Goal: Book appointment/travel/reservation

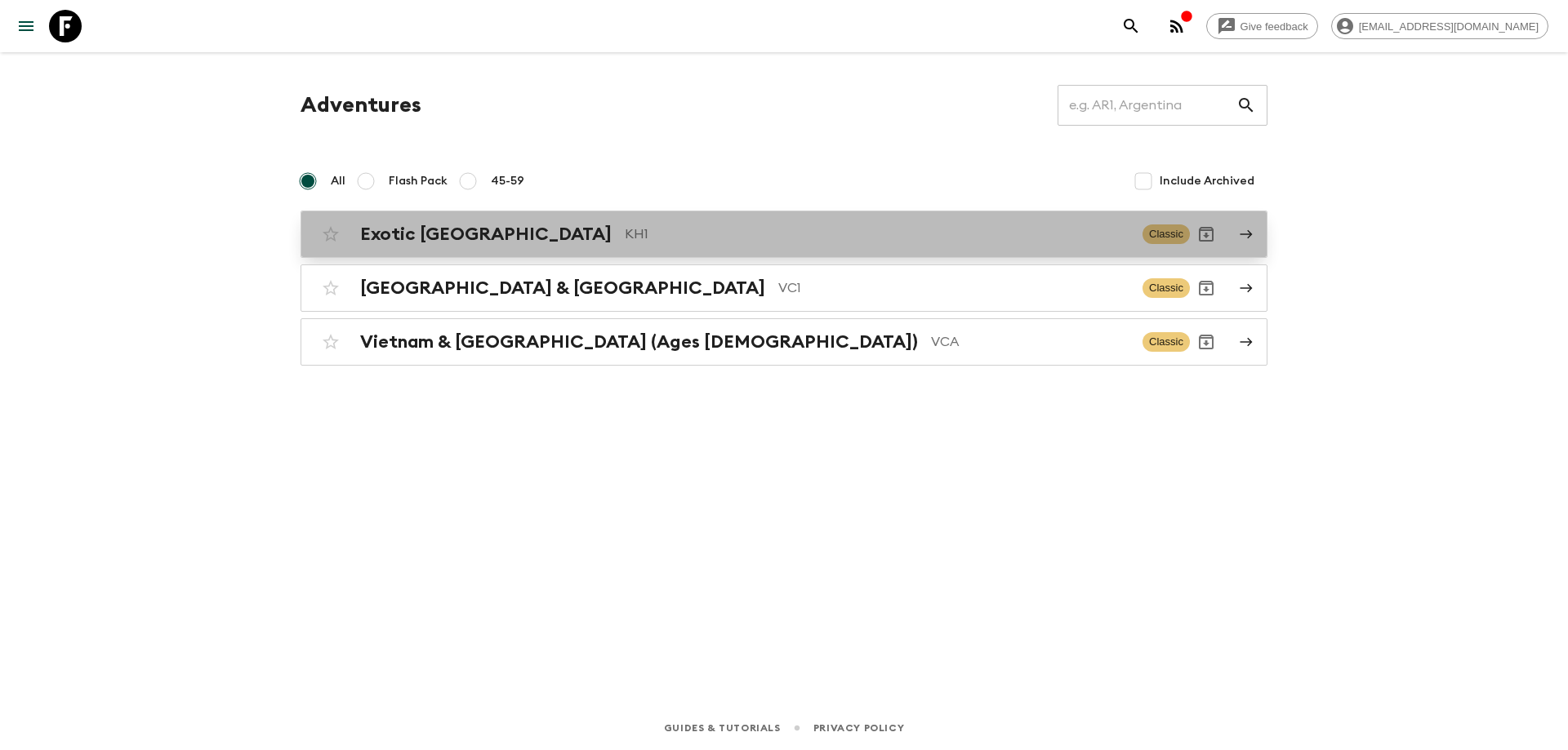
click at [550, 223] on div "Exotic [GEOGRAPHIC_DATA] KH1 Classic" at bounding box center [752, 234] width 876 height 33
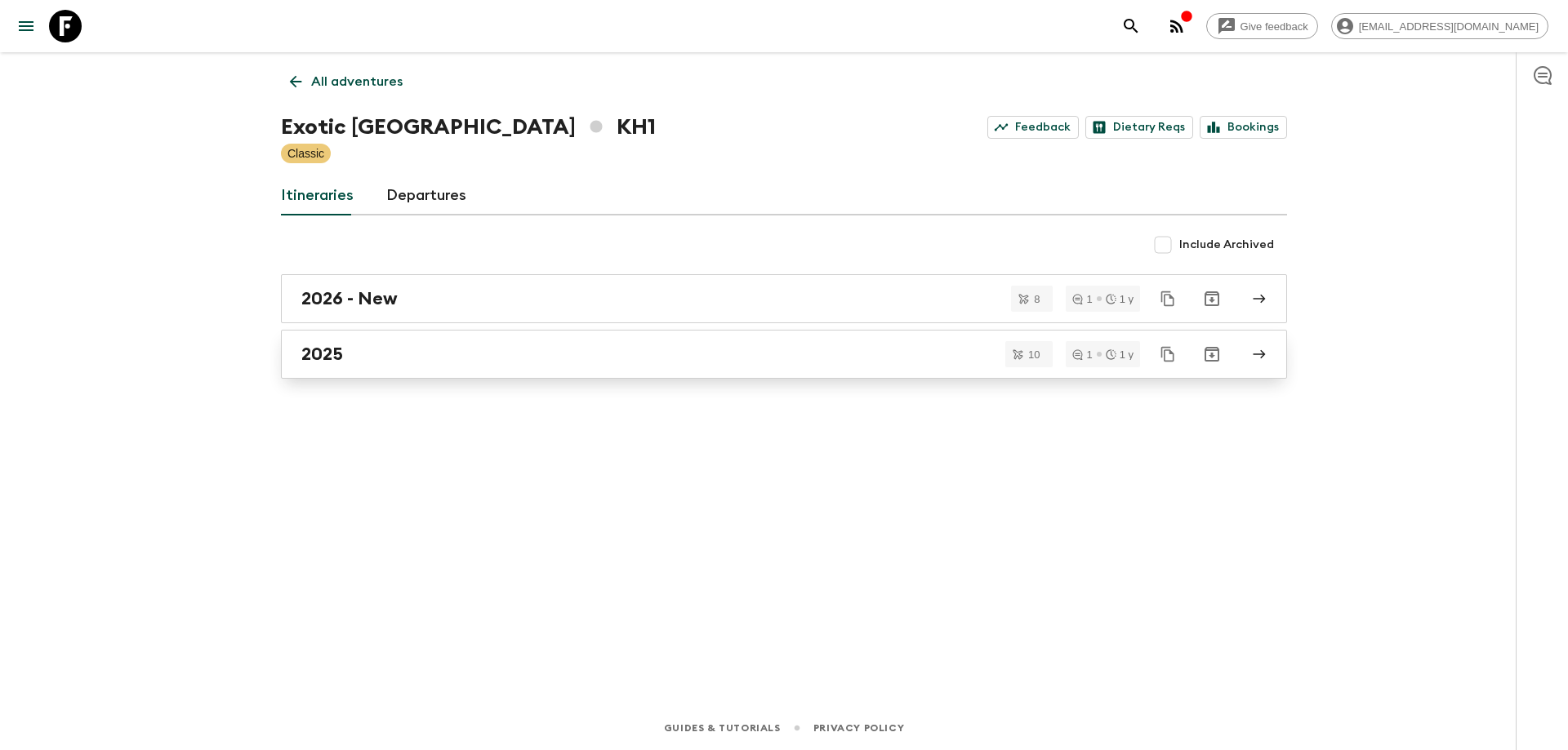
click at [401, 352] on div "2025" at bounding box center [768, 353] width 934 height 21
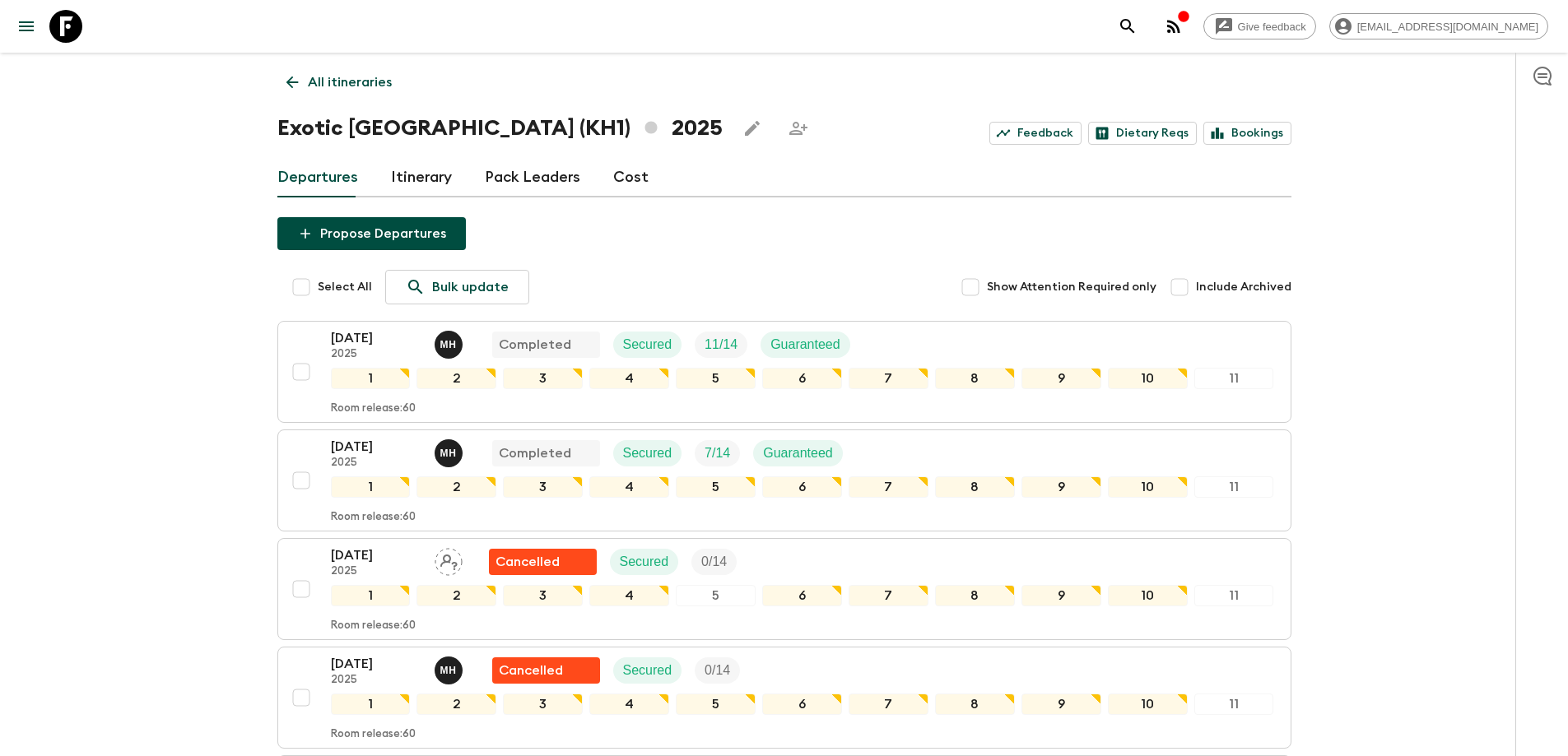
click at [292, 78] on icon at bounding box center [293, 82] width 18 height 18
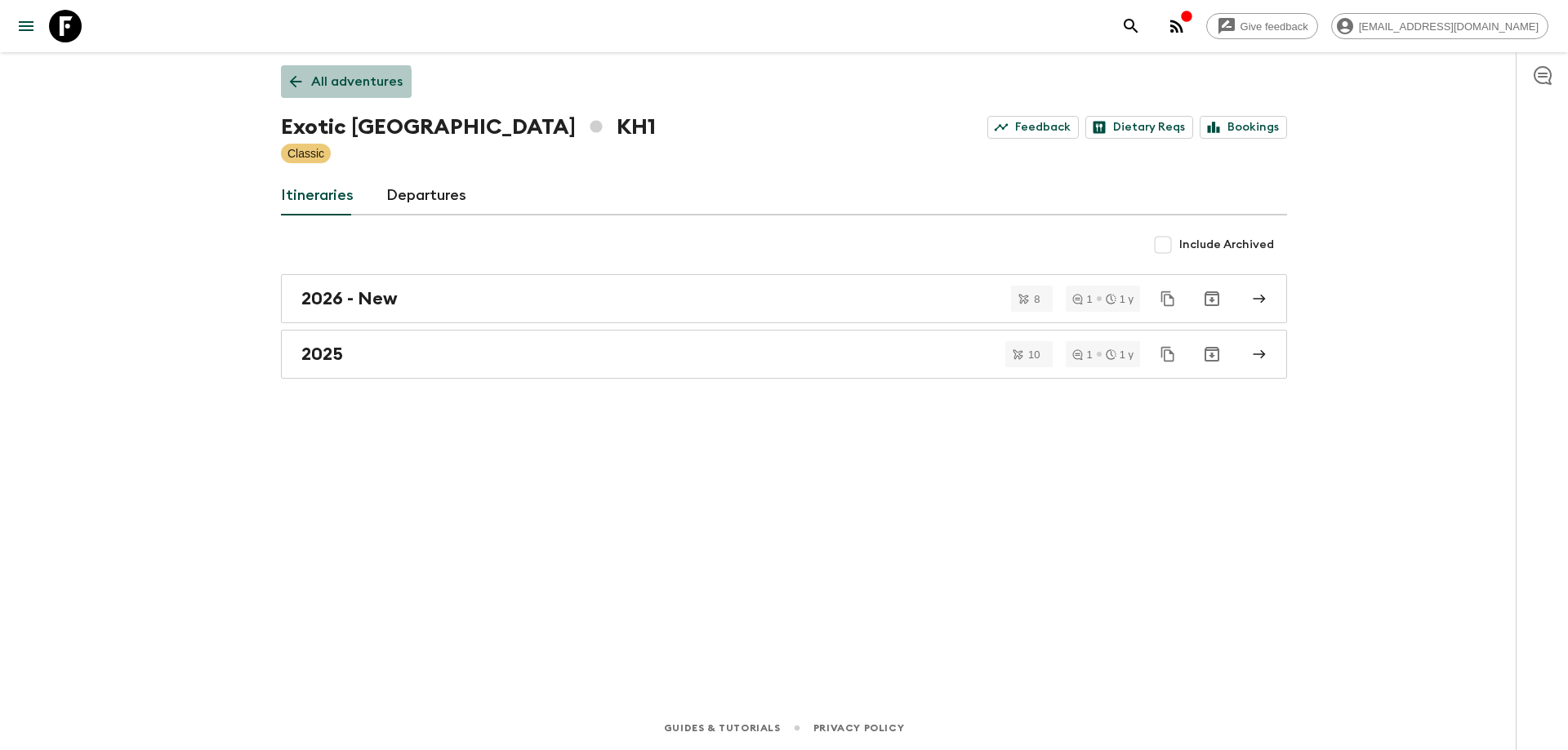
click at [301, 90] on icon at bounding box center [296, 82] width 18 height 18
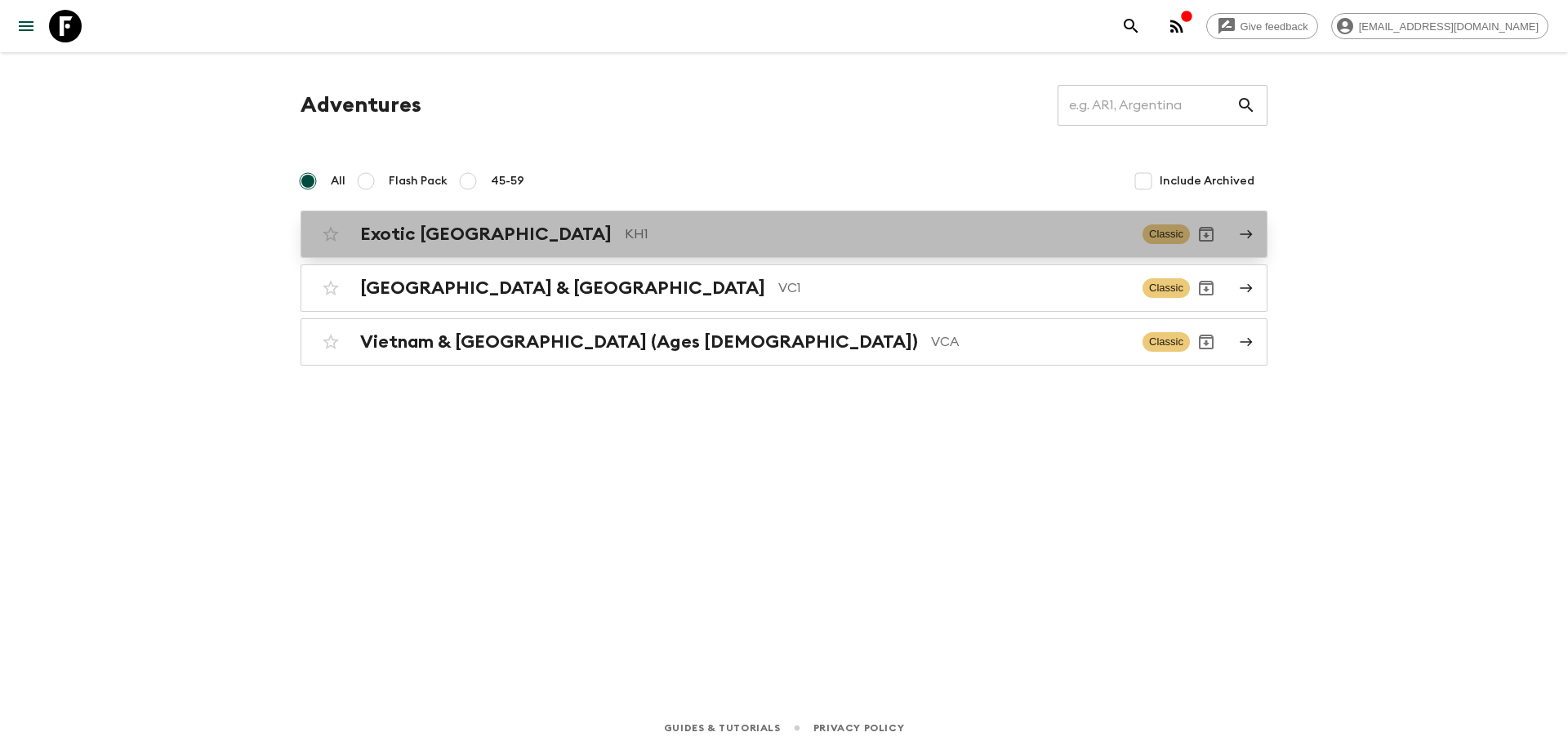
click at [516, 245] on div "Exotic [GEOGRAPHIC_DATA] KH1 Classic" at bounding box center [752, 234] width 876 height 33
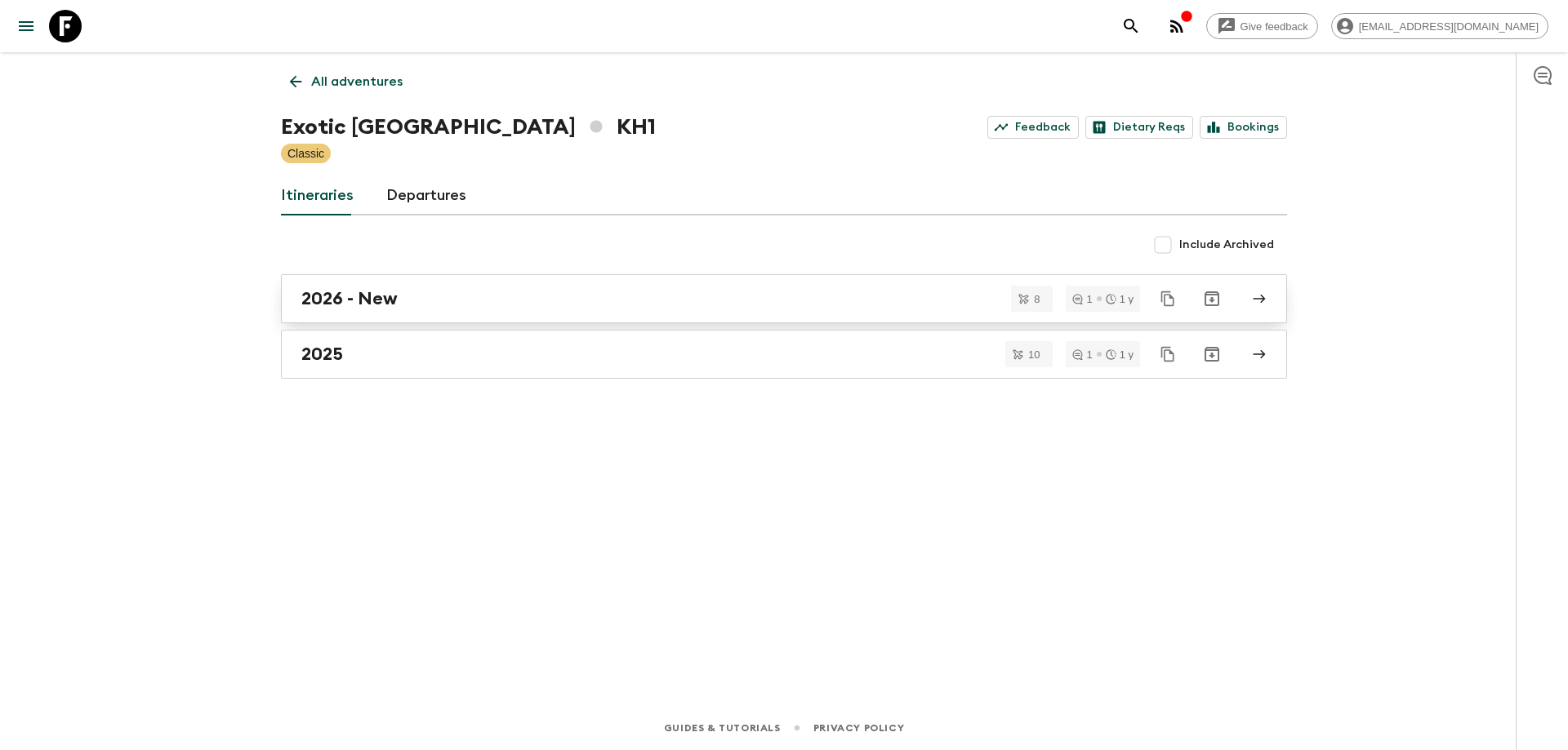
click at [363, 306] on h2 "2026 - New" at bounding box center [349, 299] width 96 height 21
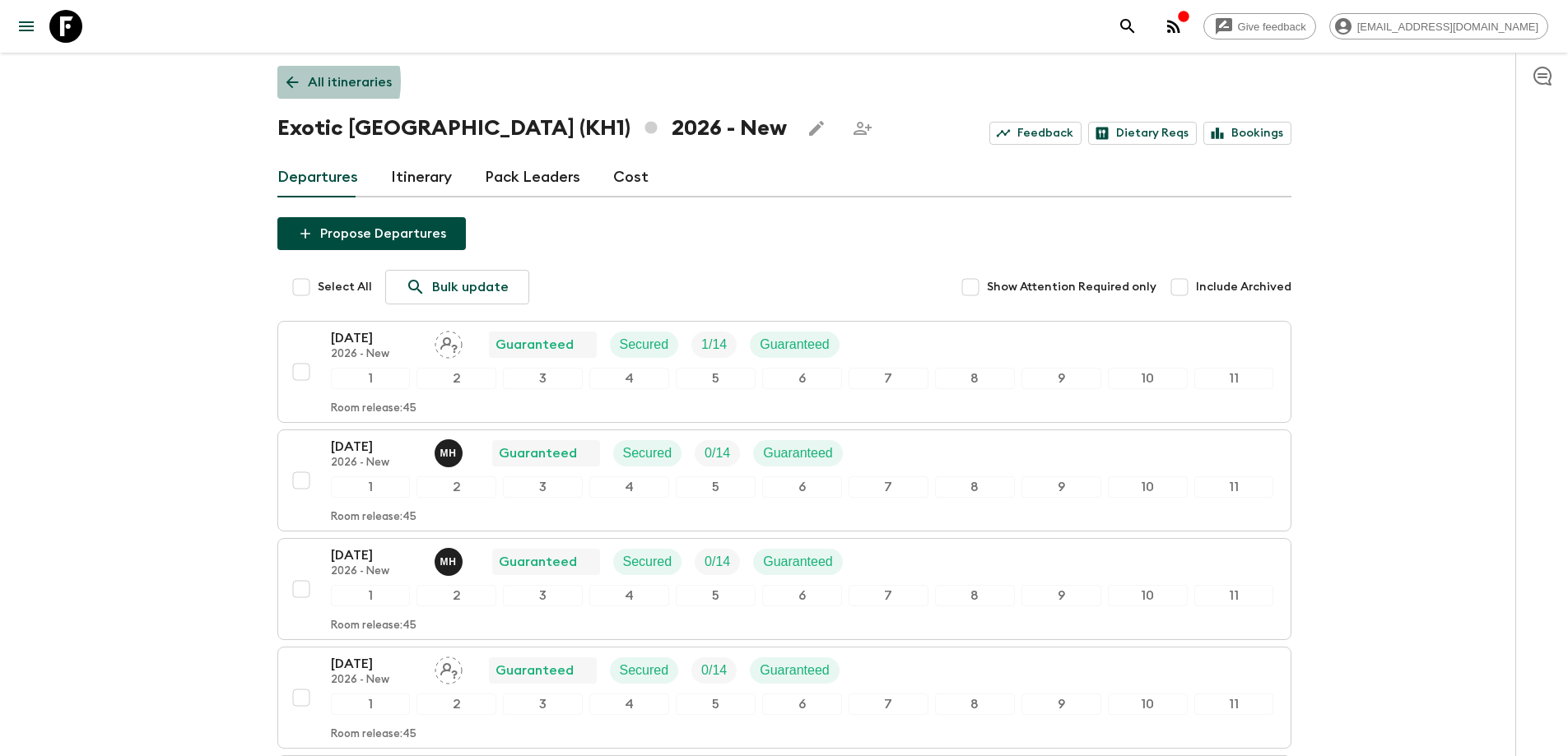
click at [295, 81] on icon at bounding box center [293, 82] width 18 height 18
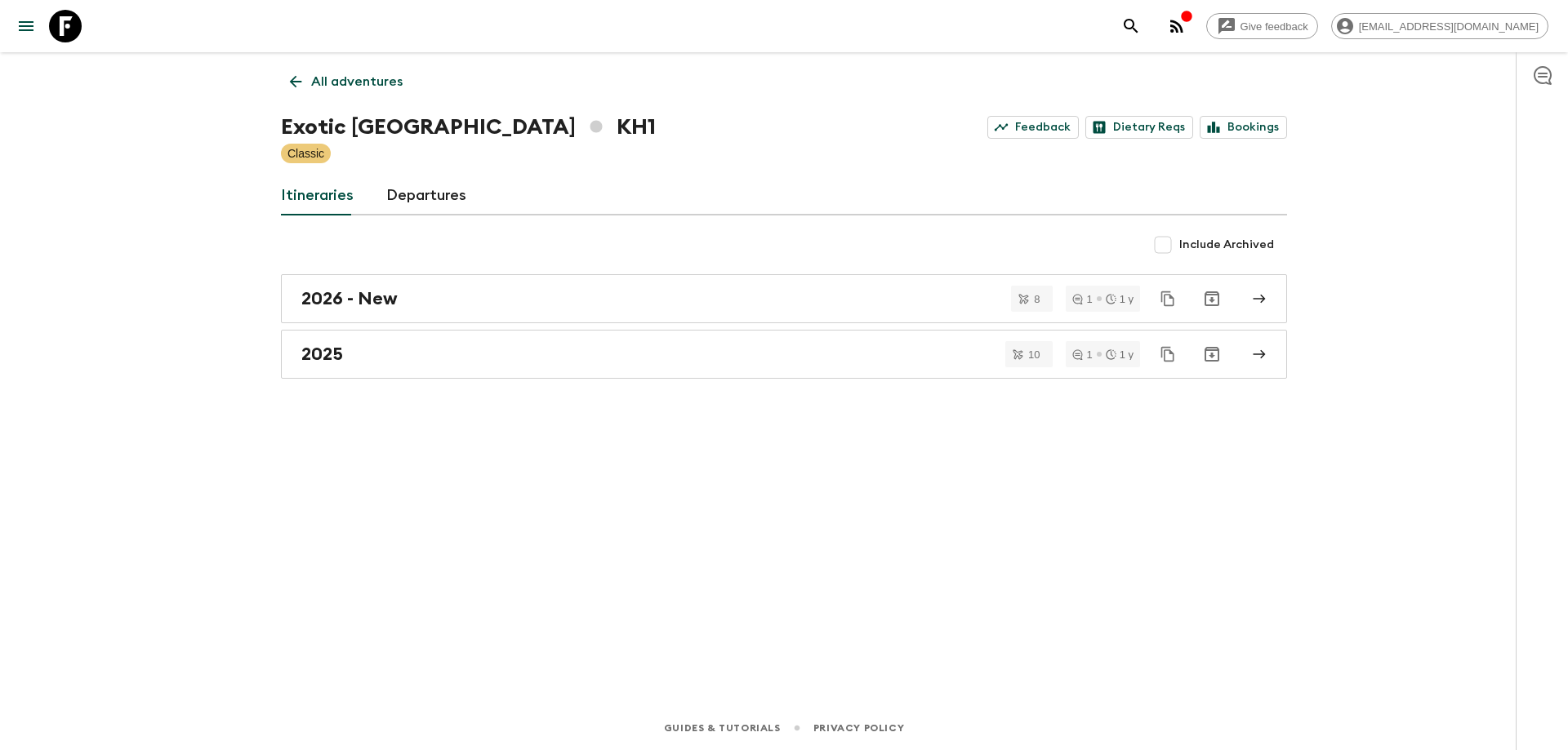
click at [292, 81] on icon at bounding box center [295, 82] width 12 height 12
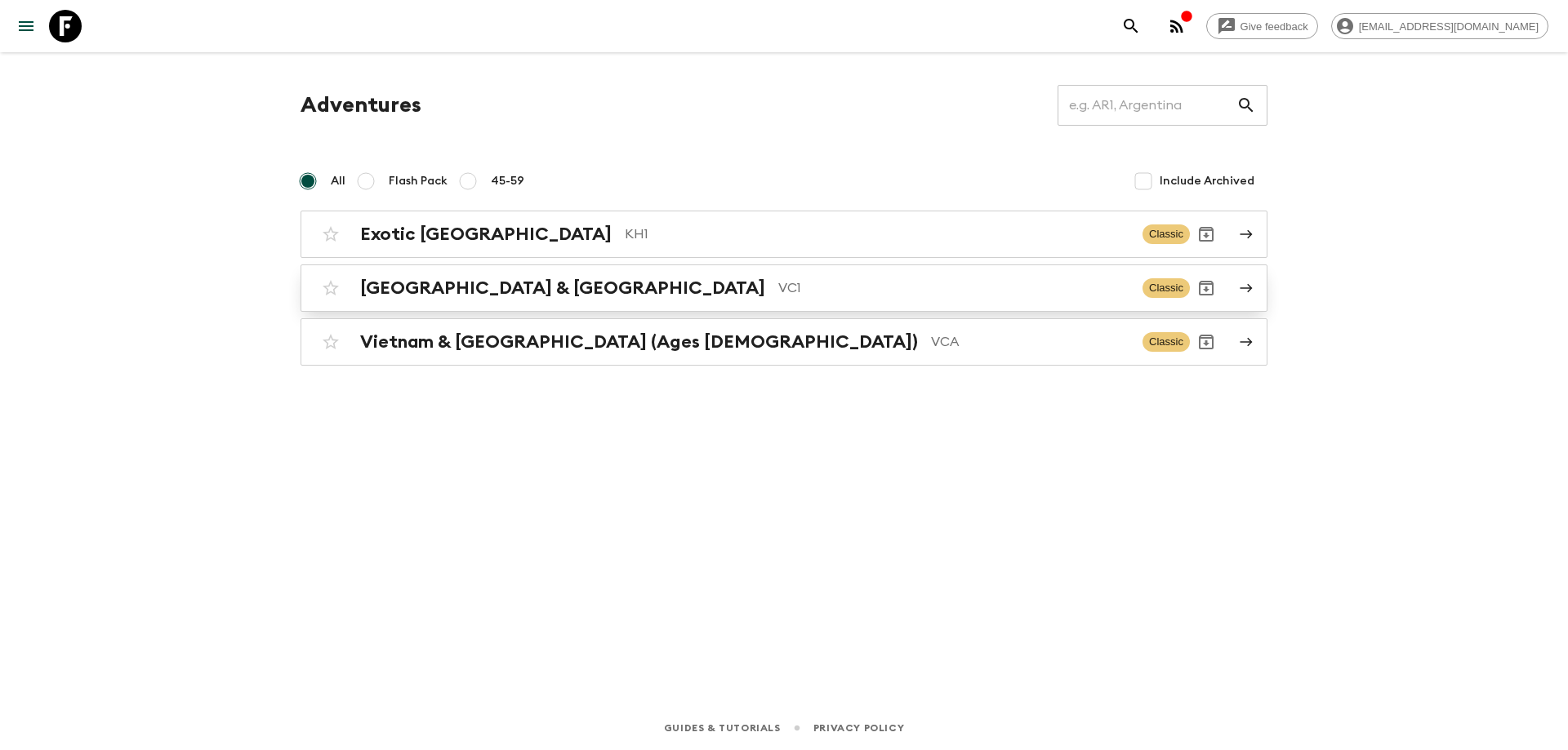
click at [373, 279] on h2 "[GEOGRAPHIC_DATA] & [GEOGRAPHIC_DATA]" at bounding box center [562, 288] width 405 height 21
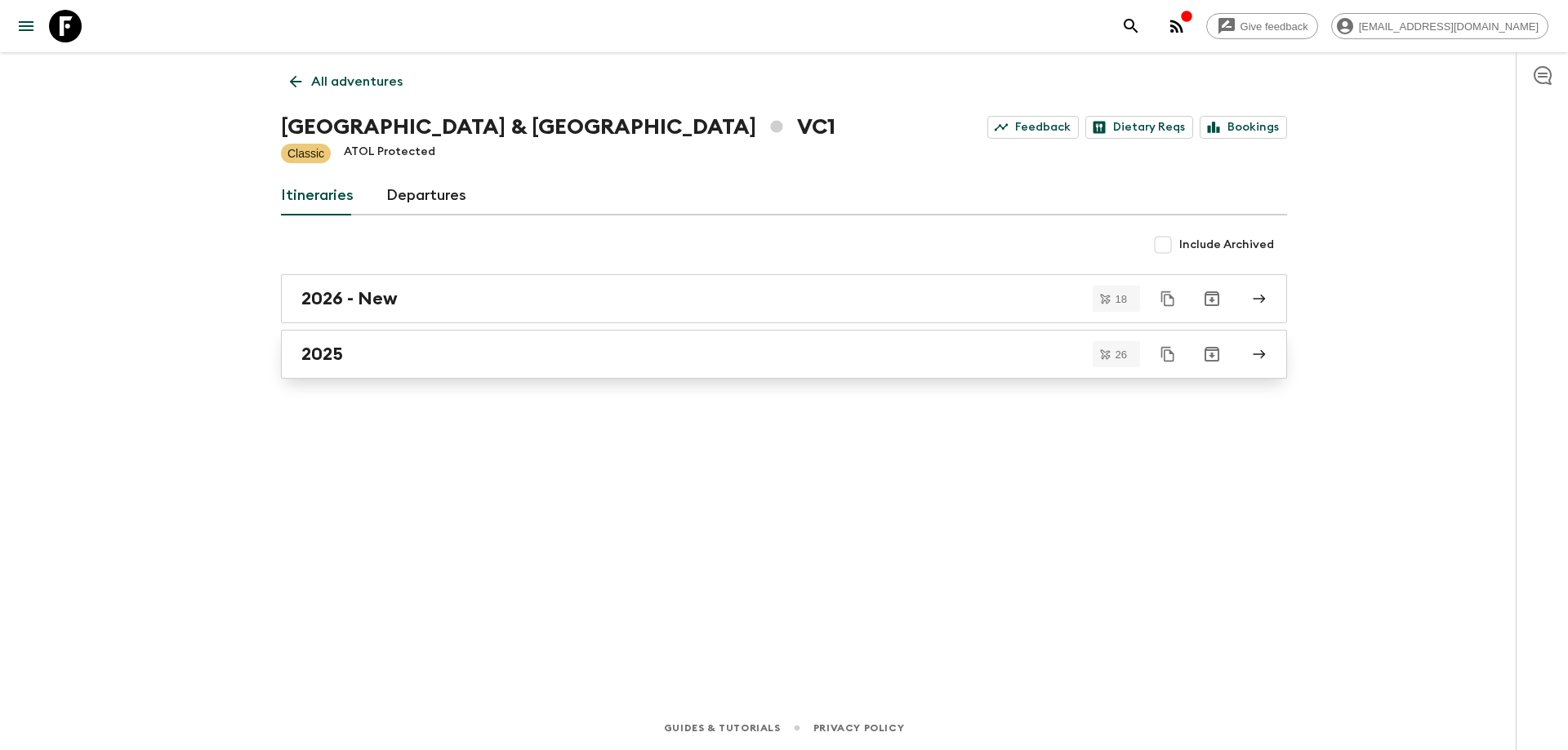
click at [350, 332] on link "2025" at bounding box center [784, 353] width 1006 height 49
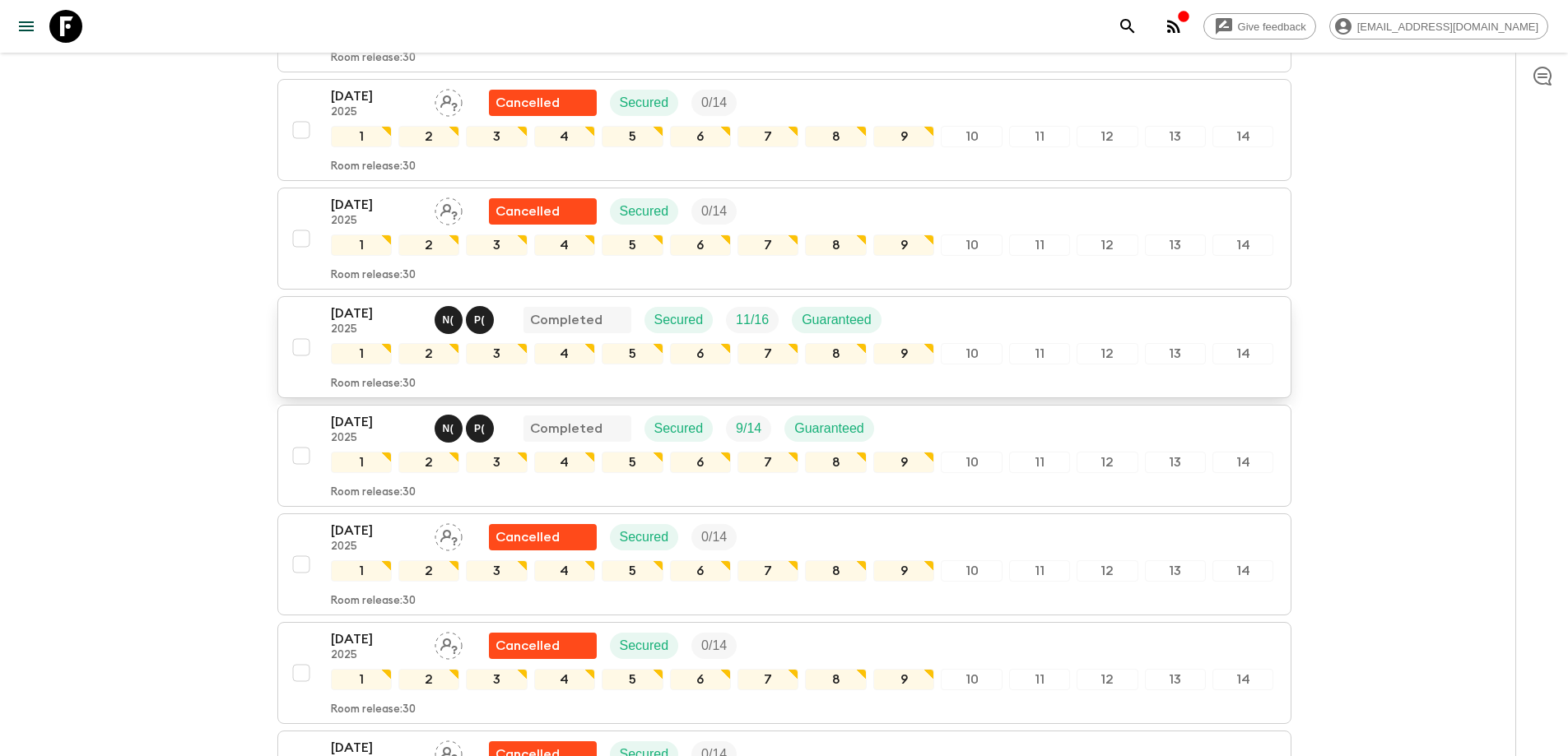
scroll to position [886, 0]
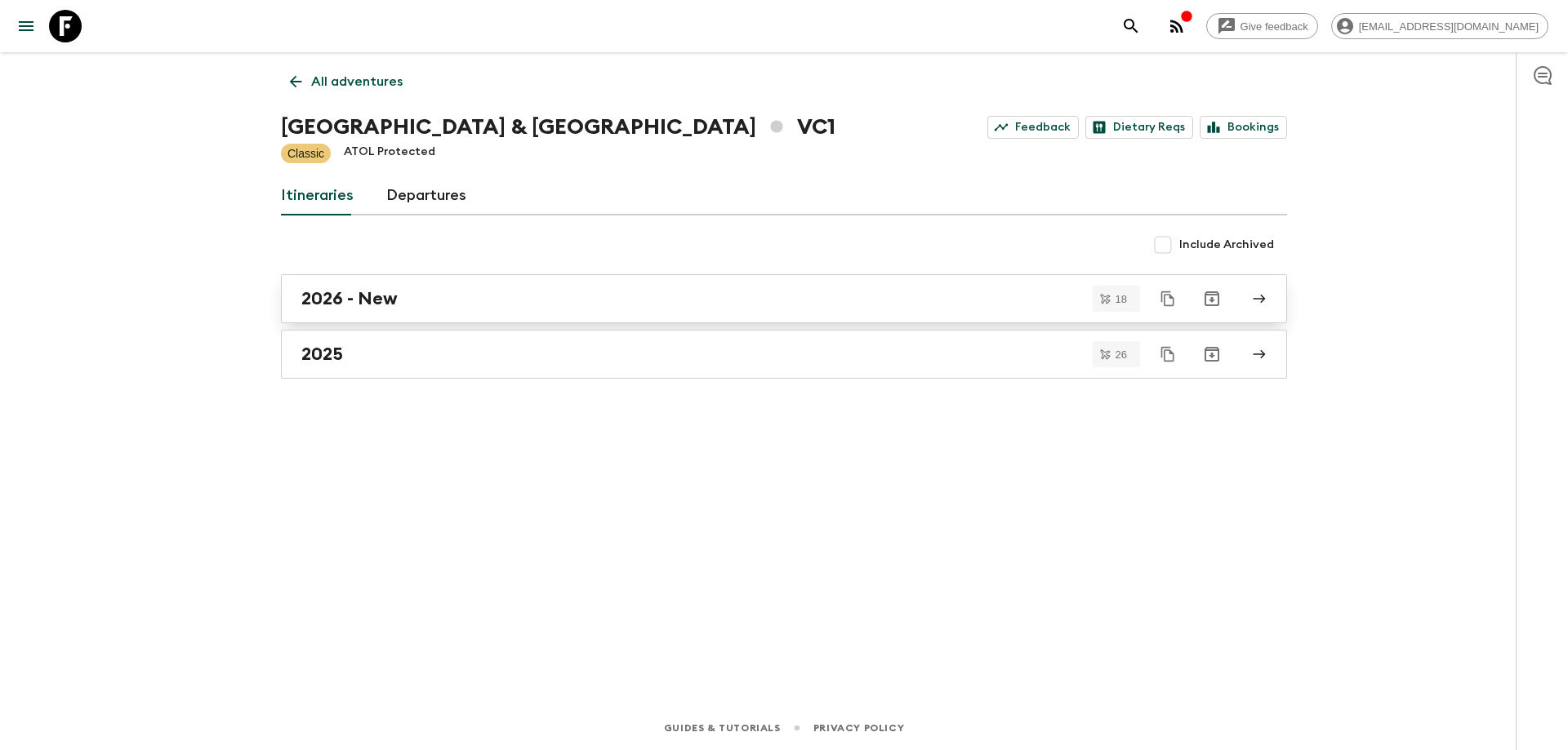
click at [414, 306] on div "2026 - New" at bounding box center [768, 299] width 934 height 21
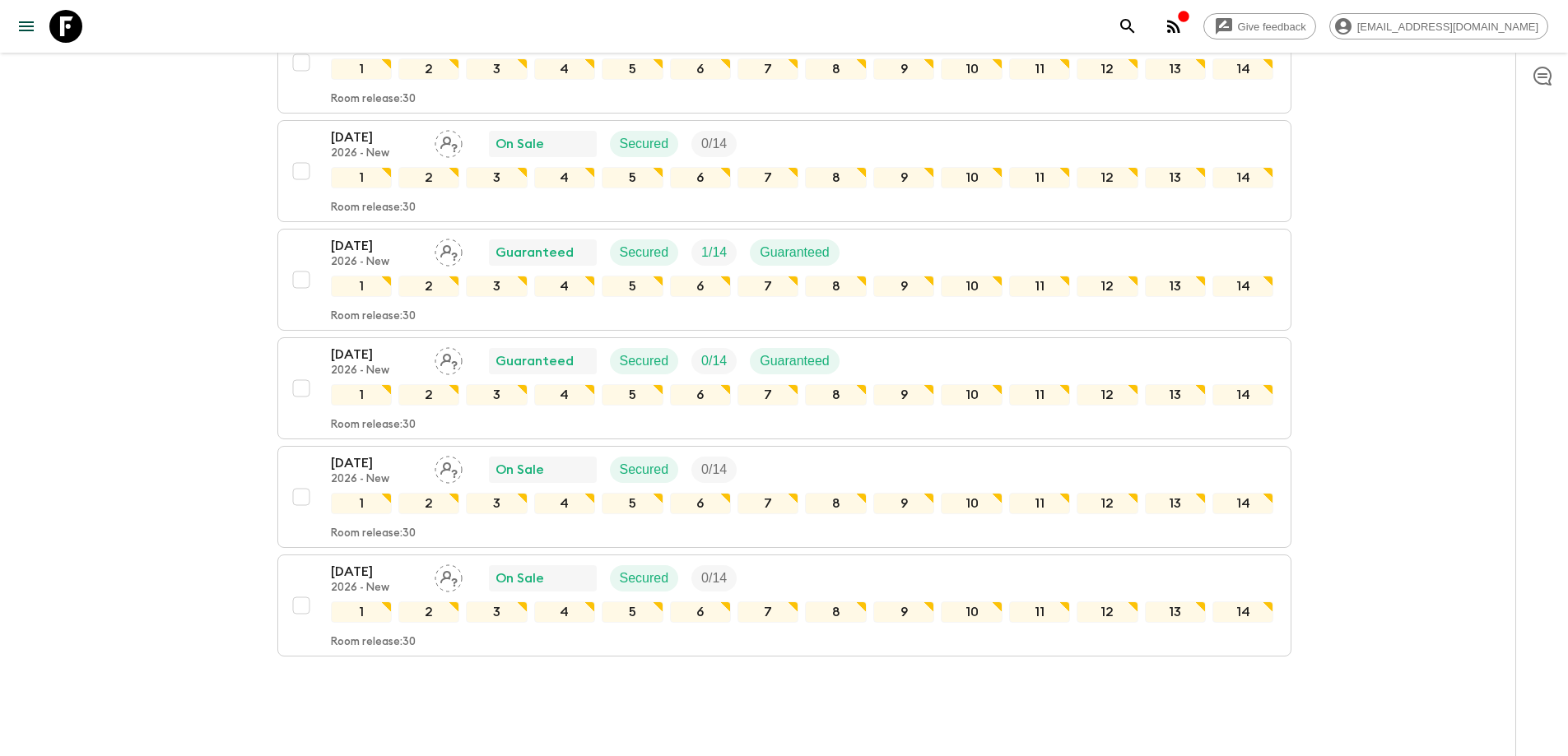
scroll to position [1663, 0]
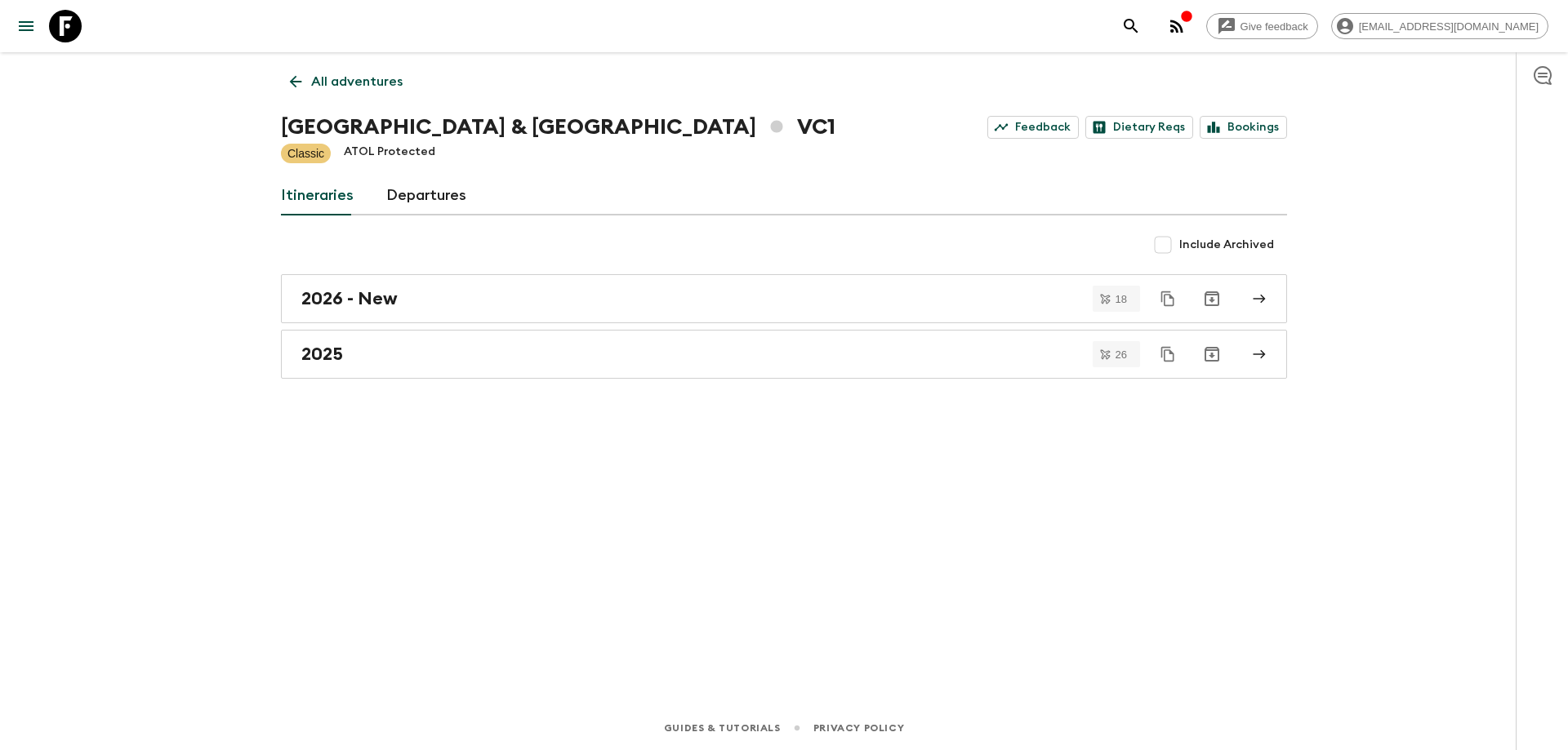
click at [291, 75] on icon at bounding box center [296, 82] width 18 height 18
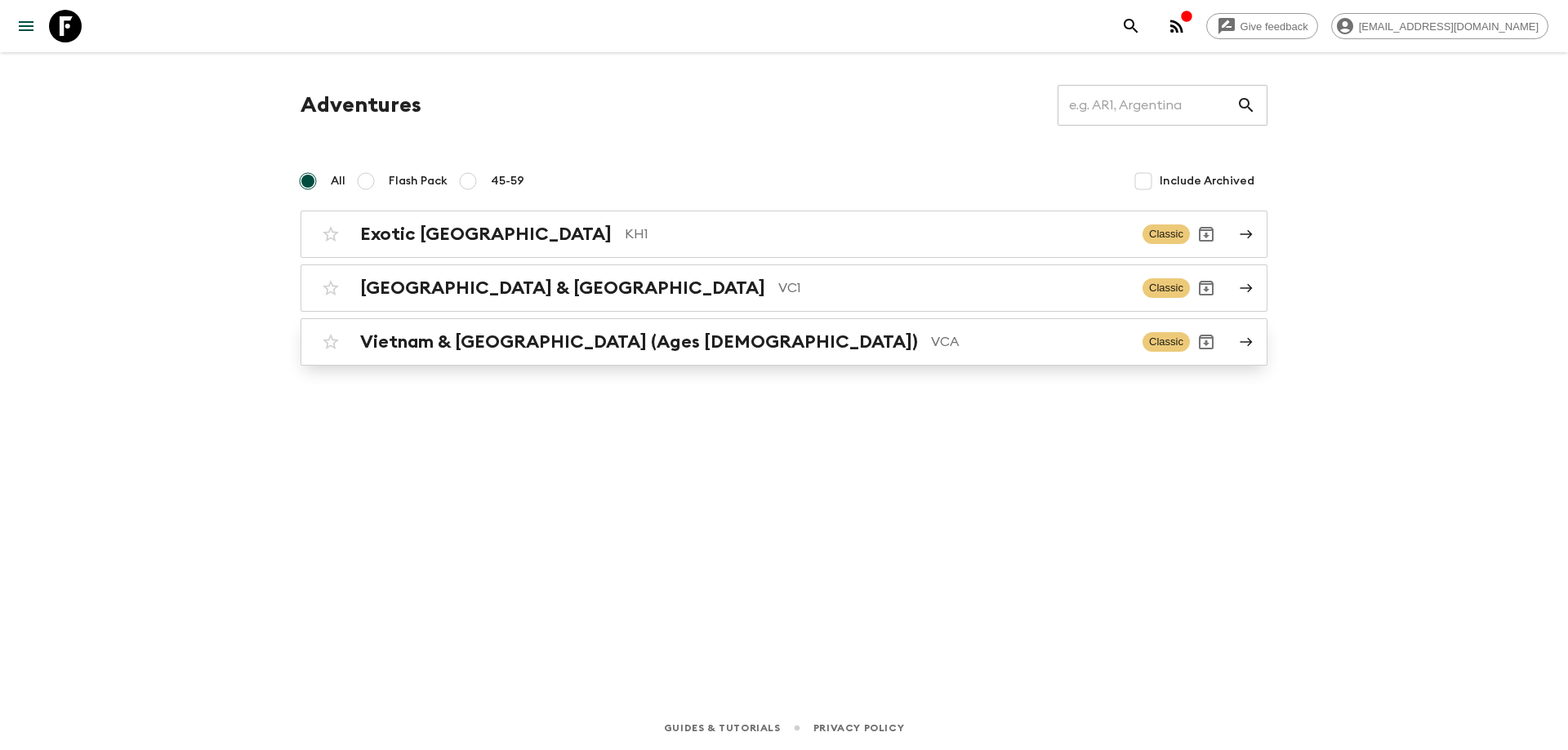
click at [453, 355] on div "Vietnam & [GEOGRAPHIC_DATA] (Ages [DEMOGRAPHIC_DATA]) VCA Classic" at bounding box center [752, 342] width 876 height 33
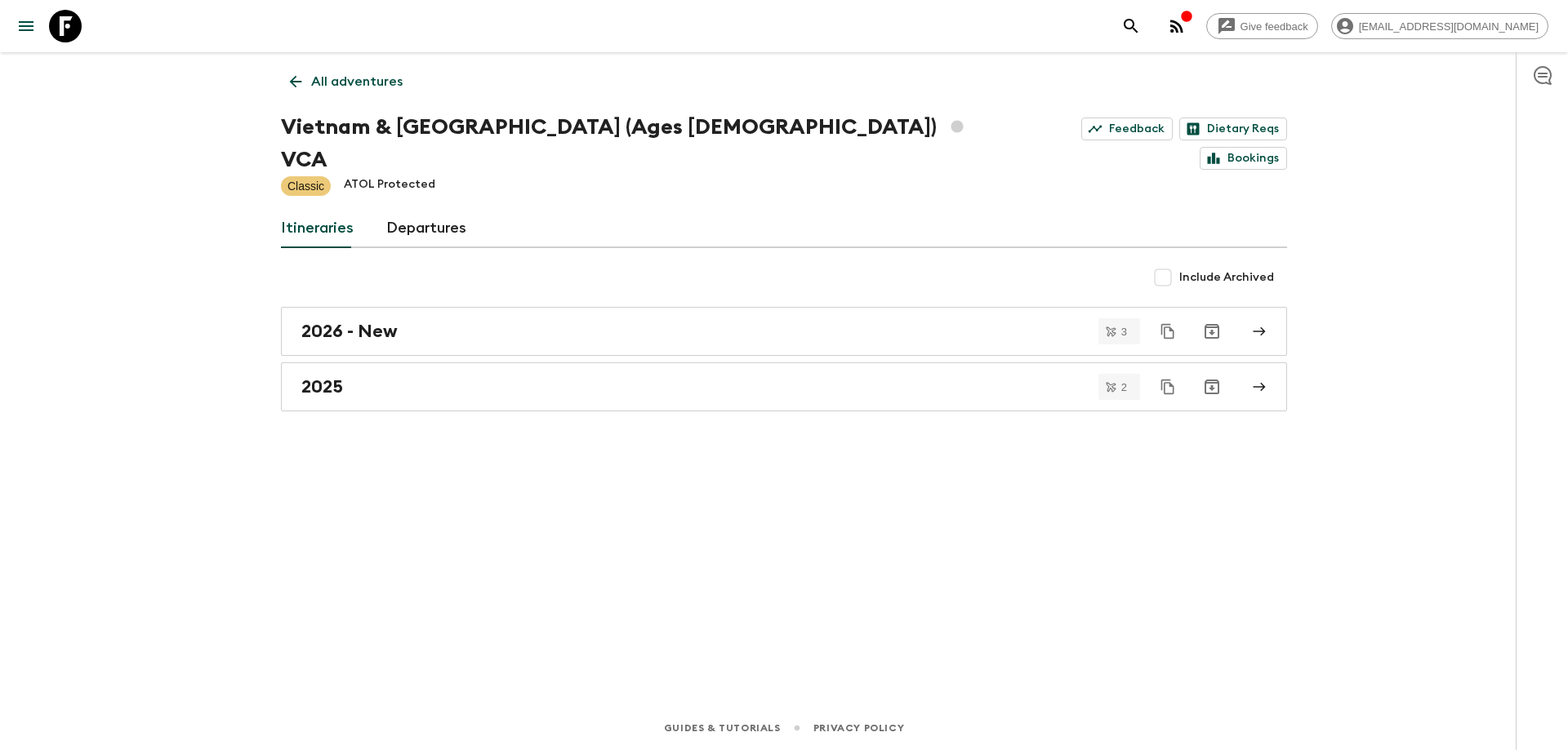
click at [453, 376] on div "2025" at bounding box center [768, 386] width 934 height 21
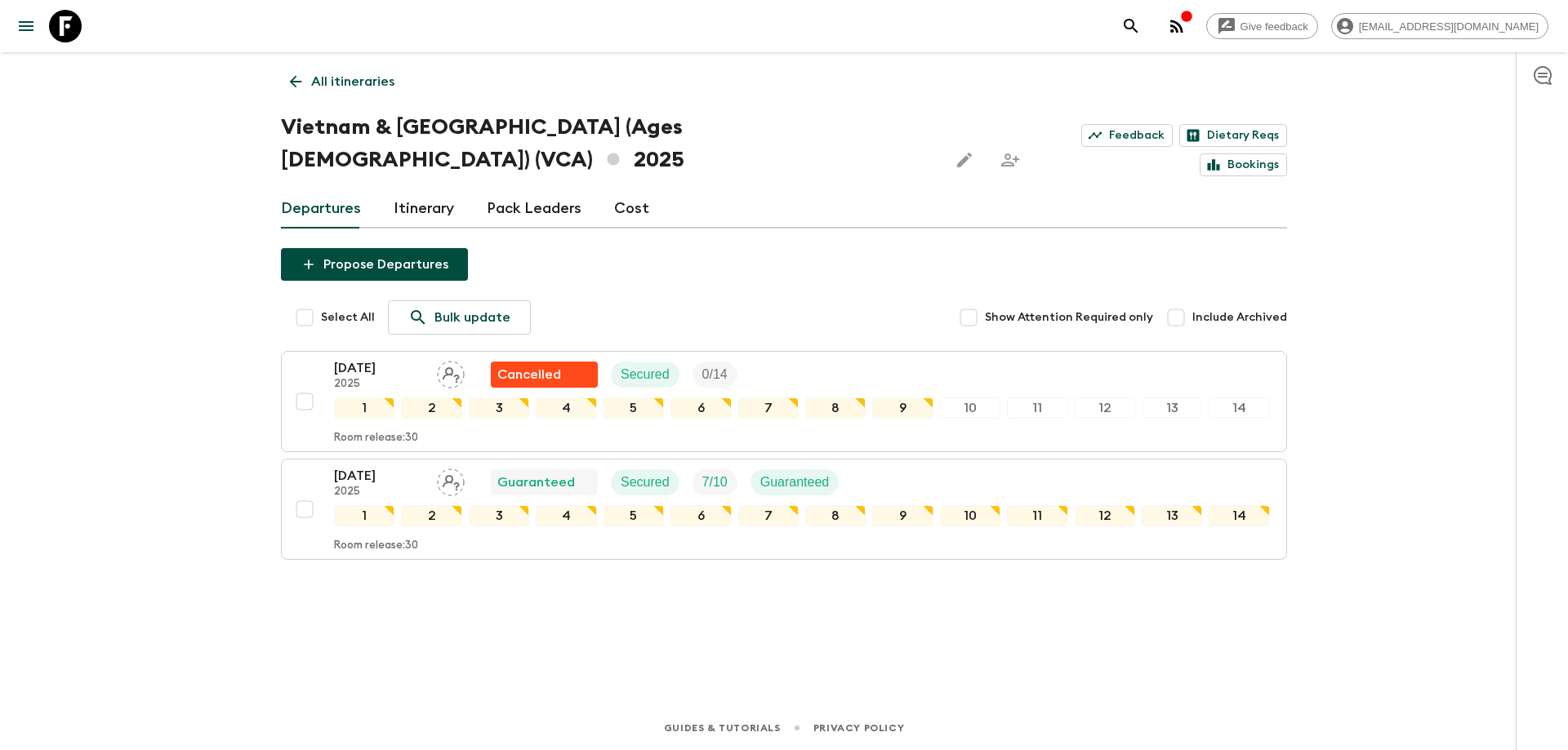
click at [285, 81] on link "All itineraries" at bounding box center [343, 82] width 123 height 33
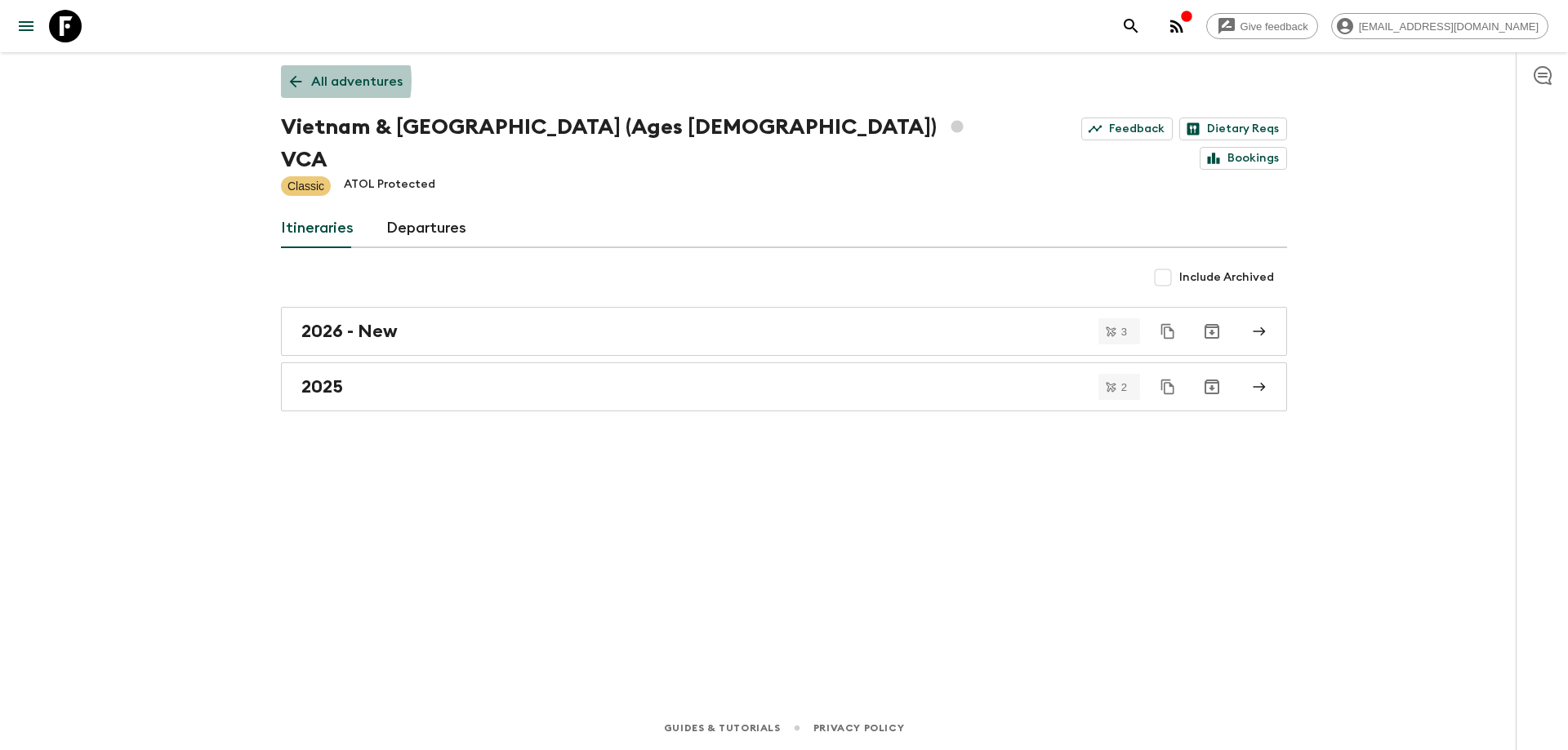
click at [302, 81] on icon at bounding box center [296, 82] width 18 height 18
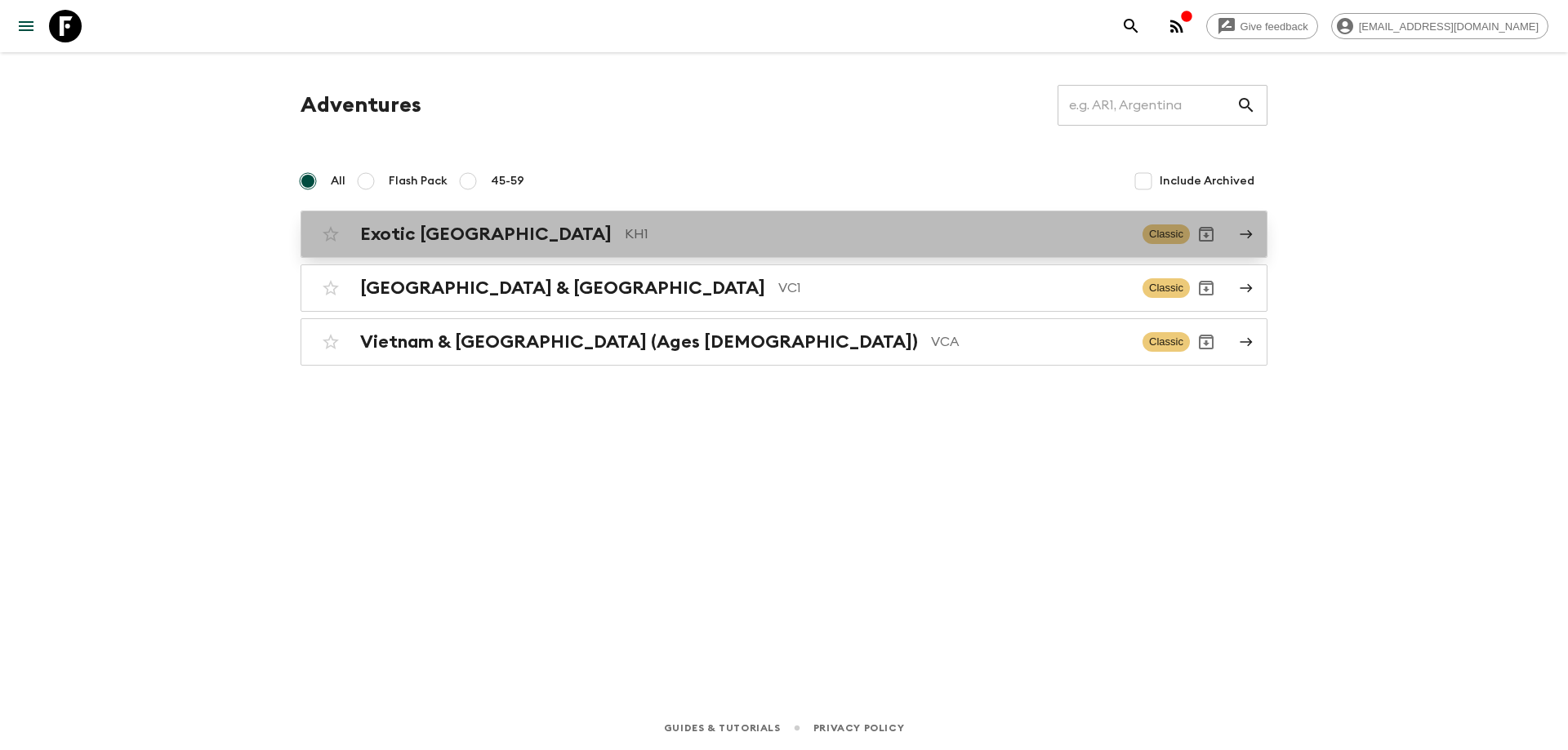
click at [531, 247] on div "Exotic [GEOGRAPHIC_DATA] KH1 Classic" at bounding box center [752, 234] width 876 height 33
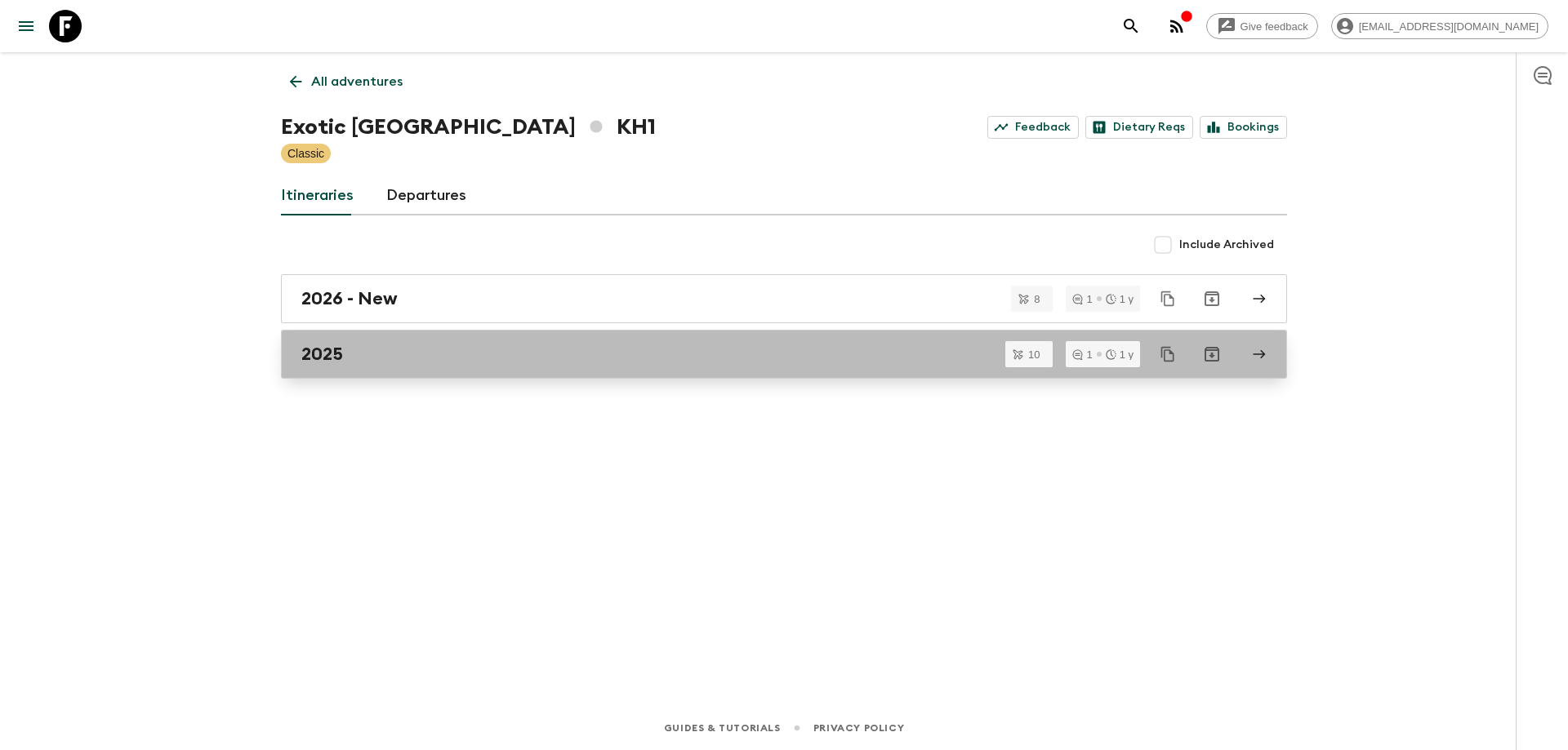
click at [432, 360] on div "2025" at bounding box center [768, 353] width 934 height 21
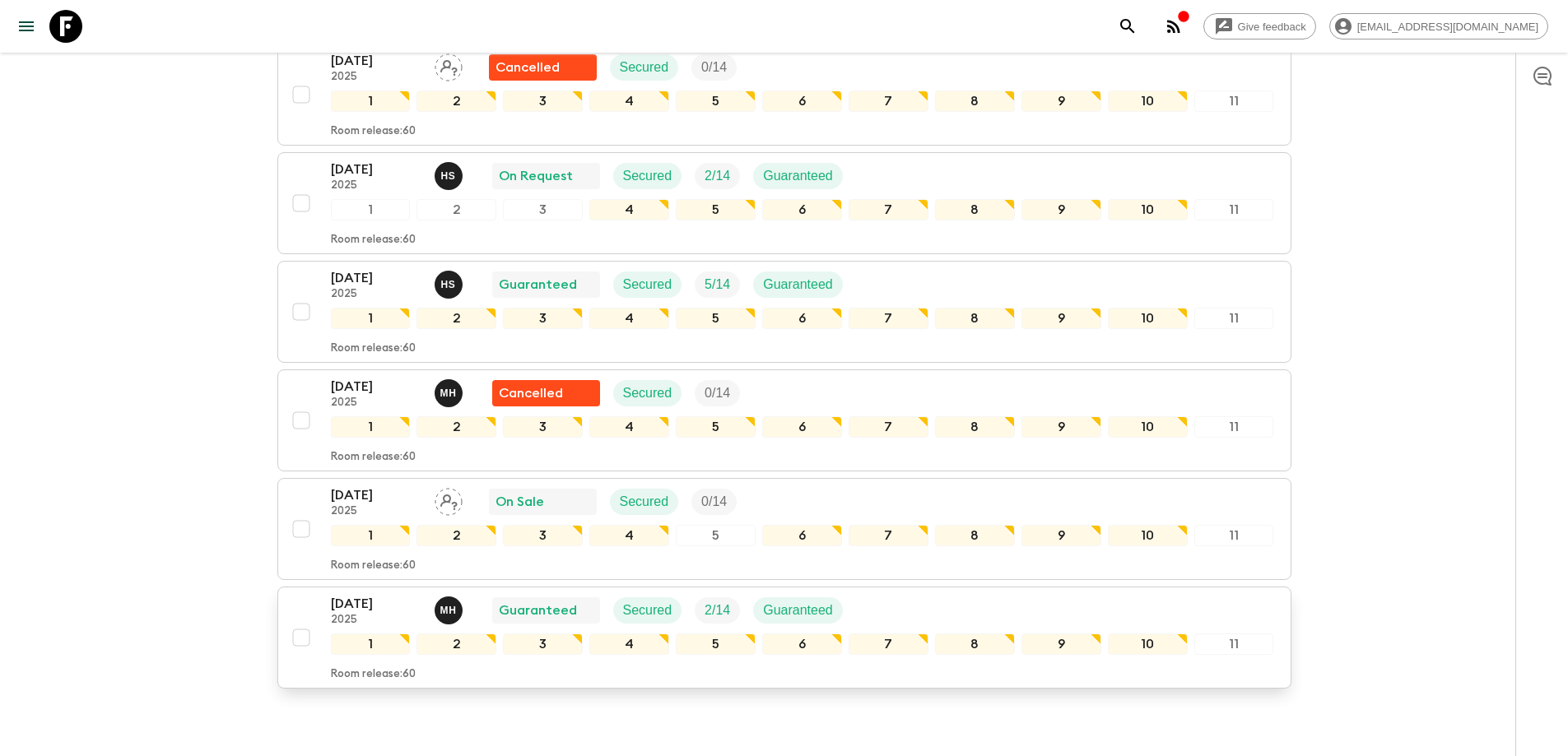
scroll to position [794, 0]
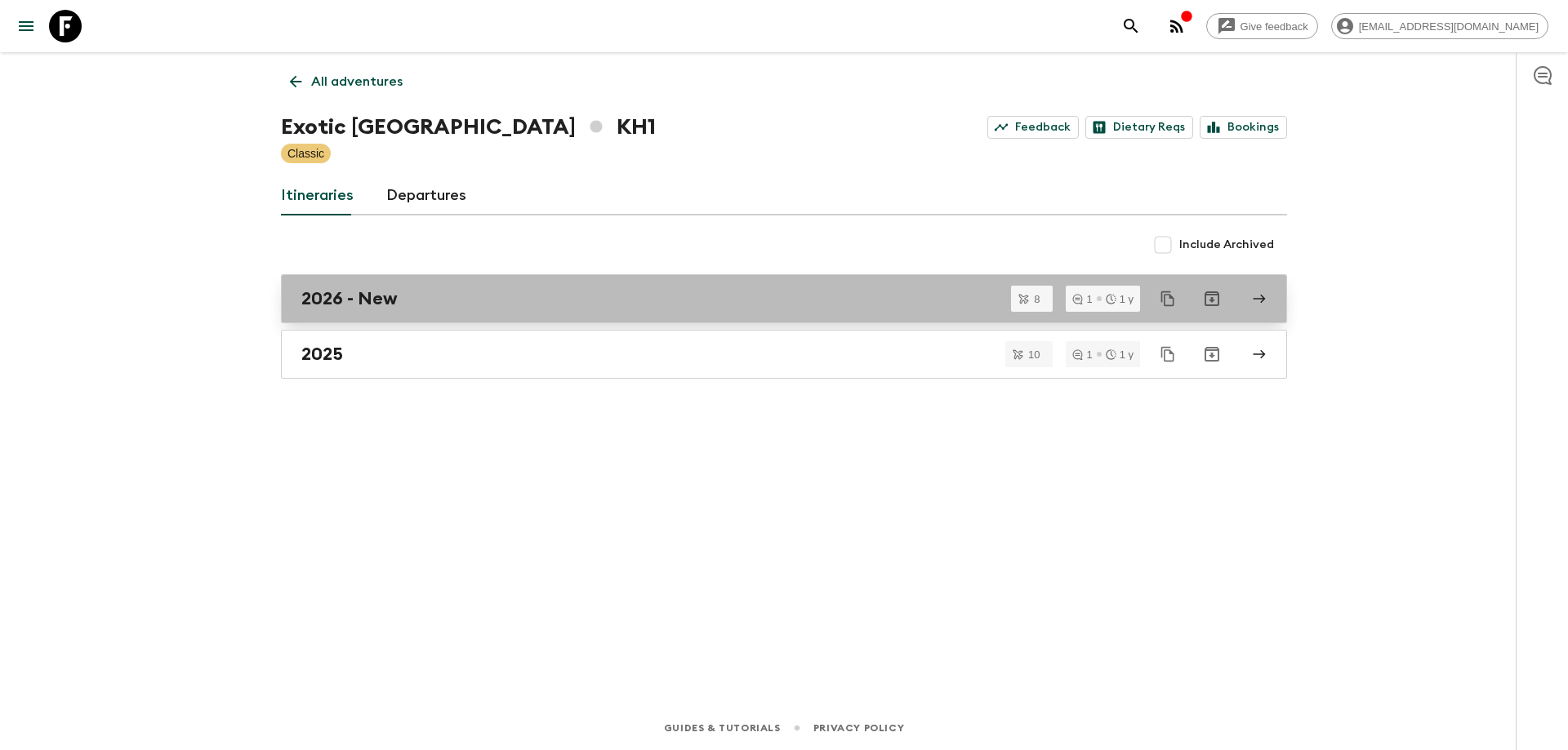
click at [433, 291] on div "2026 - New" at bounding box center [768, 299] width 934 height 21
